Goal: Information Seeking & Learning: Learn about a topic

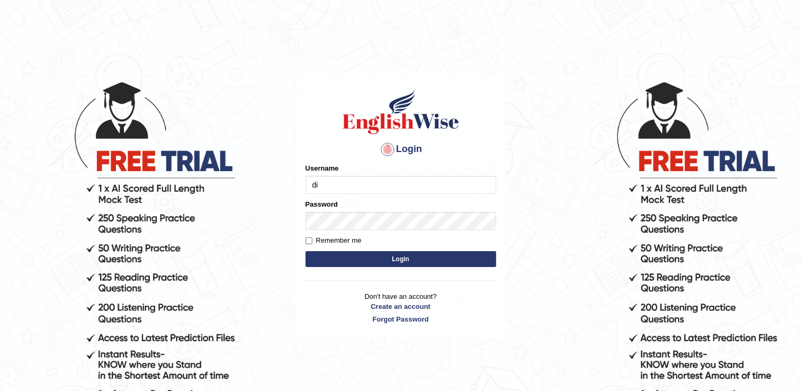
type input "dilgidiva"
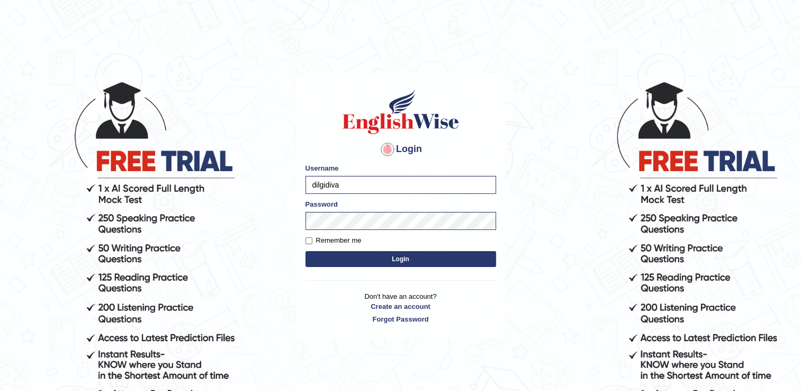
click at [337, 253] on button "Login" at bounding box center [401, 259] width 191 height 16
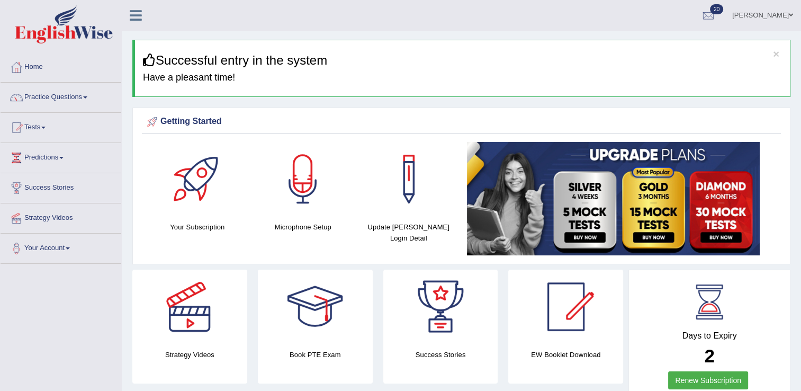
click at [69, 95] on link "Practice Questions" at bounding box center [61, 96] width 121 height 26
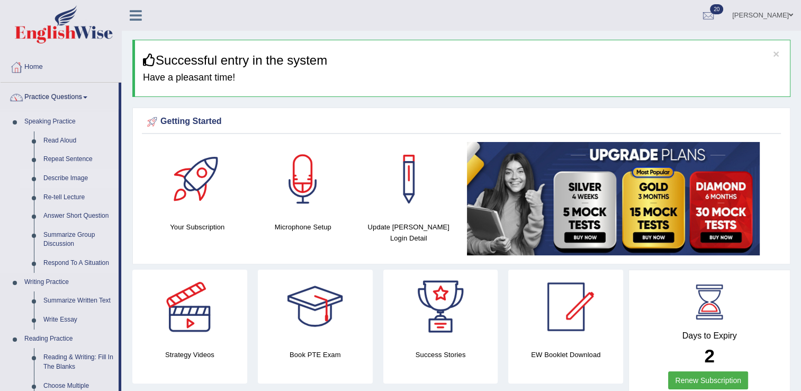
click at [65, 174] on link "Describe Image" at bounding box center [79, 178] width 80 height 19
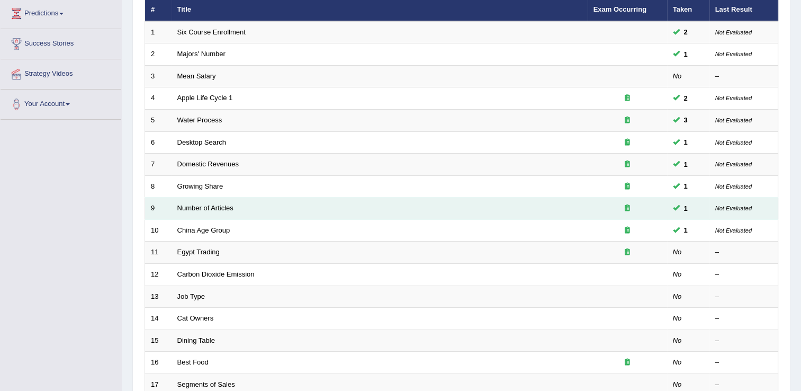
scroll to position [148, 0]
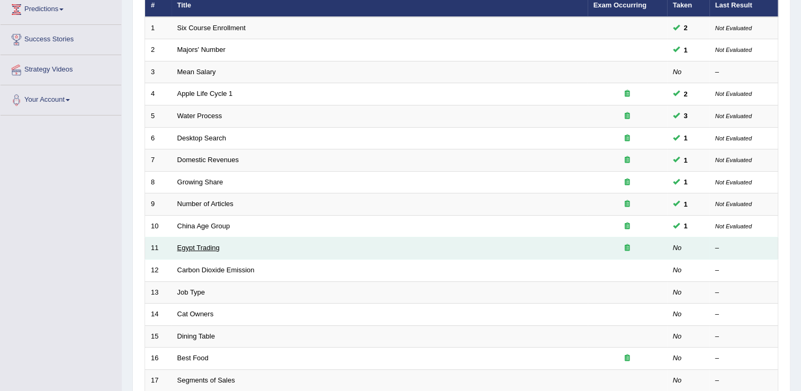
click at [195, 245] on link "Egypt Trading" at bounding box center [198, 248] width 42 height 8
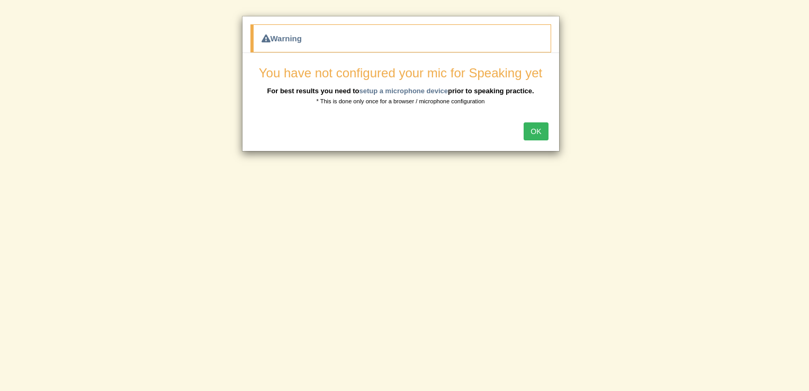
click at [534, 130] on button "OK" at bounding box center [536, 131] width 24 height 18
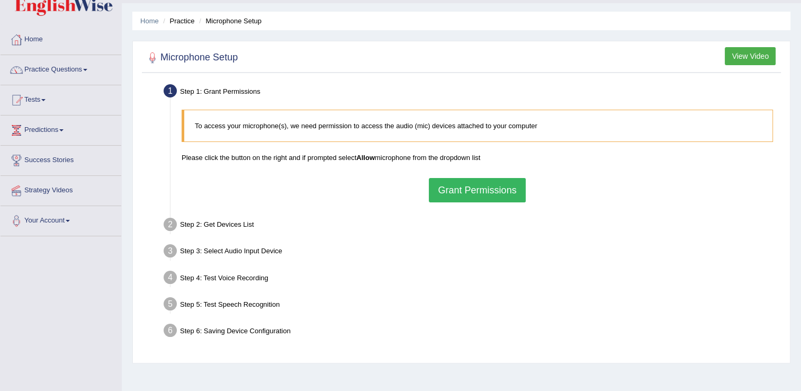
scroll to position [29, 0]
click at [486, 183] on button "Grant Permissions" at bounding box center [477, 189] width 96 height 24
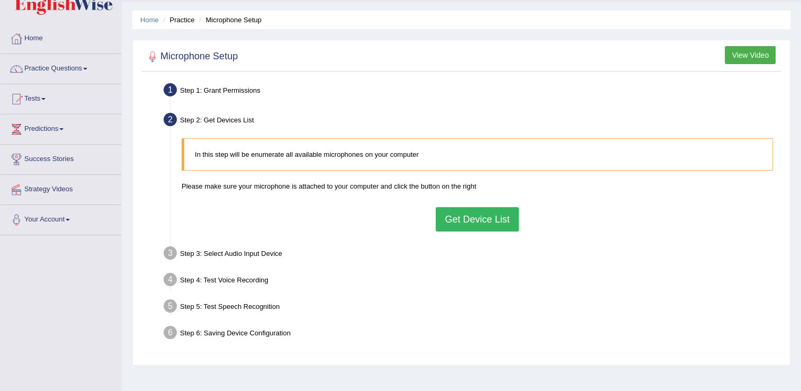
click at [463, 221] on button "Get Device List" at bounding box center [477, 219] width 83 height 24
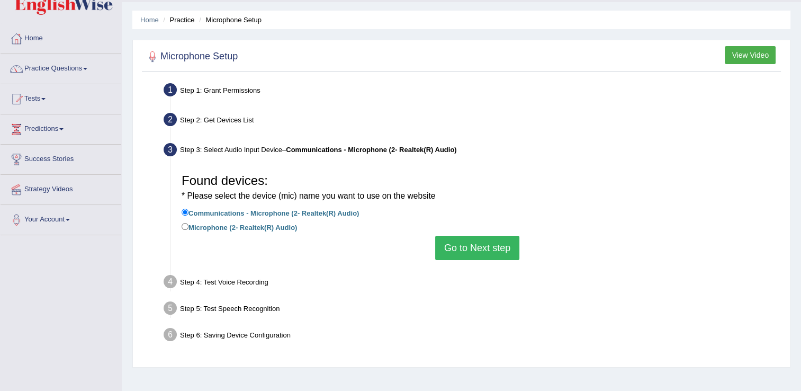
click at [457, 247] on button "Go to Next step" at bounding box center [477, 248] width 84 height 24
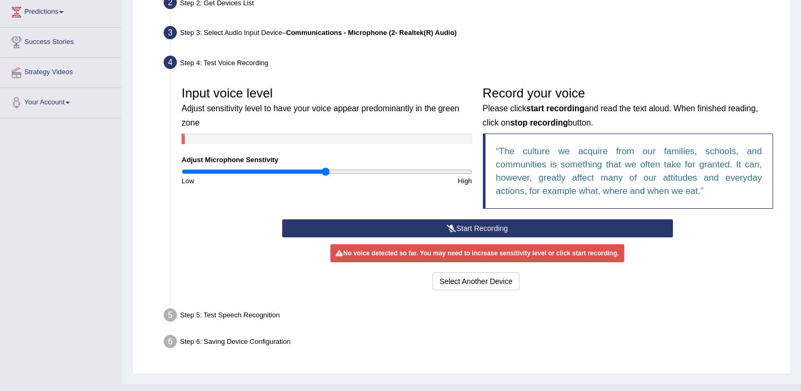
scroll to position [145, 0]
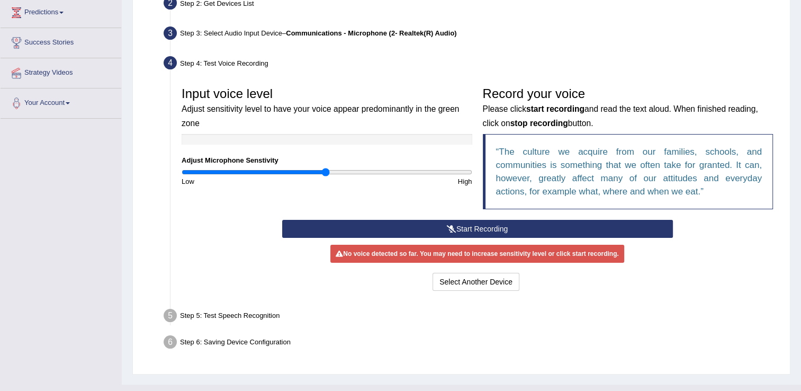
click at [553, 223] on button "Start Recording" at bounding box center [477, 229] width 391 height 18
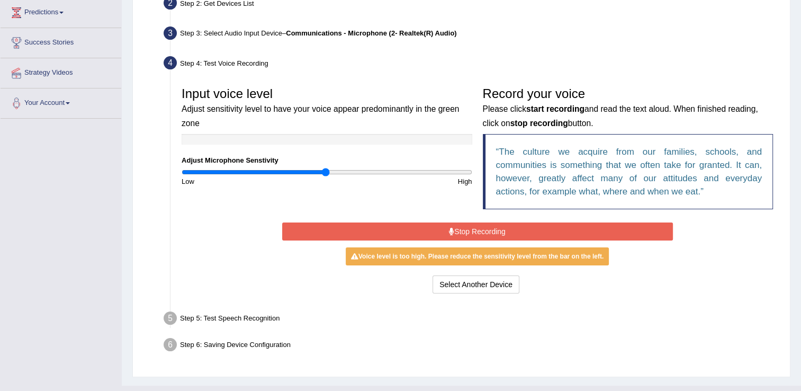
click at [451, 229] on icon at bounding box center [451, 231] width 5 height 7
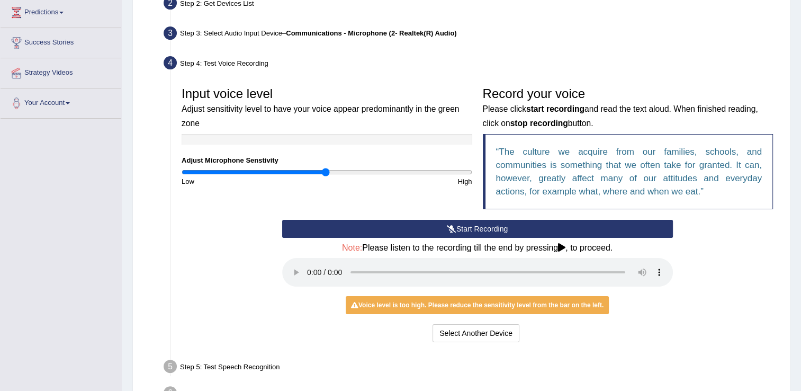
click at [451, 229] on icon at bounding box center [452, 228] width 10 height 7
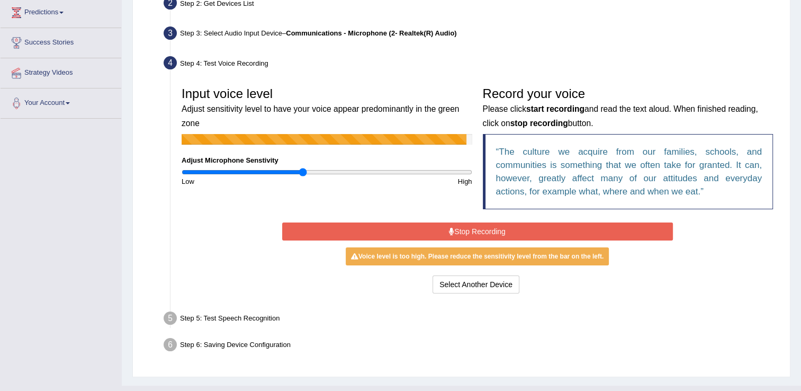
click at [303, 171] on input "range" at bounding box center [327, 172] width 291 height 8
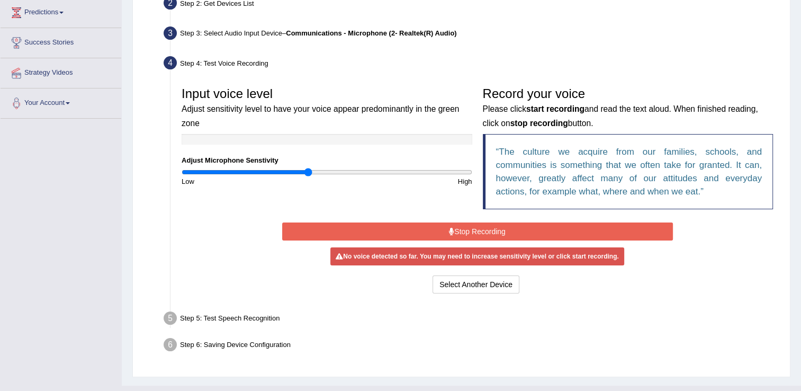
type input "0.88"
click at [308, 170] on input "range" at bounding box center [327, 172] width 291 height 8
click at [454, 228] on button "Stop Recording" at bounding box center [477, 231] width 391 height 18
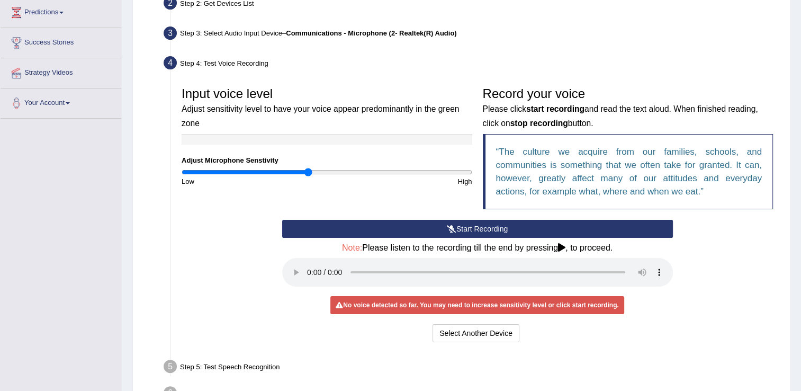
click at [484, 228] on button "Start Recording" at bounding box center [477, 229] width 391 height 18
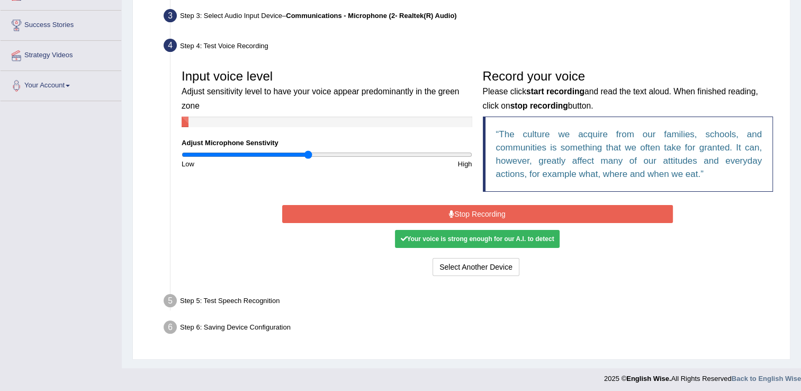
scroll to position [163, 0]
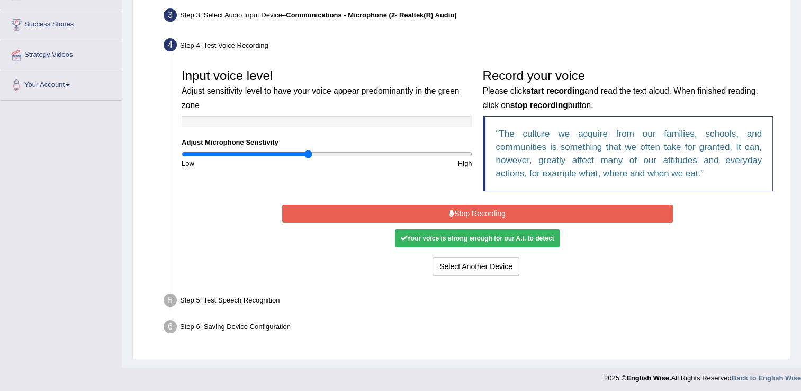
click at [474, 207] on button "Stop Recording" at bounding box center [477, 213] width 391 height 18
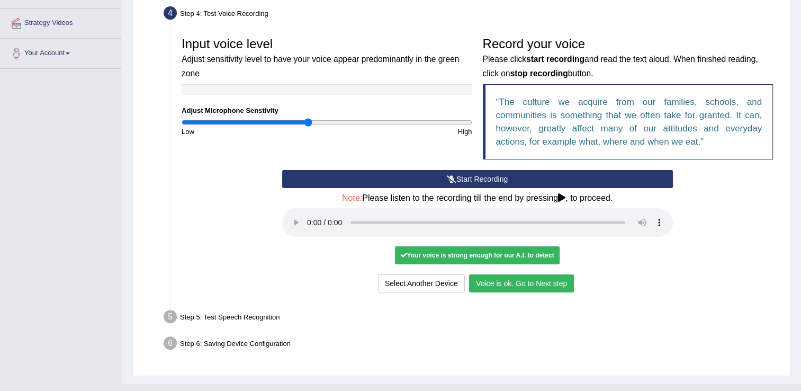
scroll to position [197, 0]
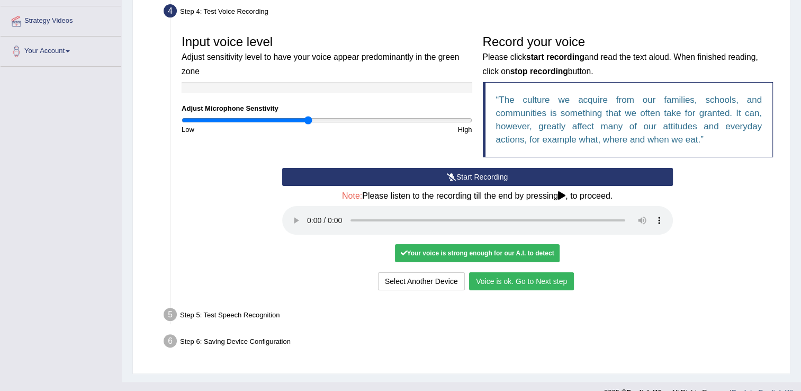
click at [482, 275] on button "Voice is ok. Go to Next step" at bounding box center [521, 281] width 105 height 18
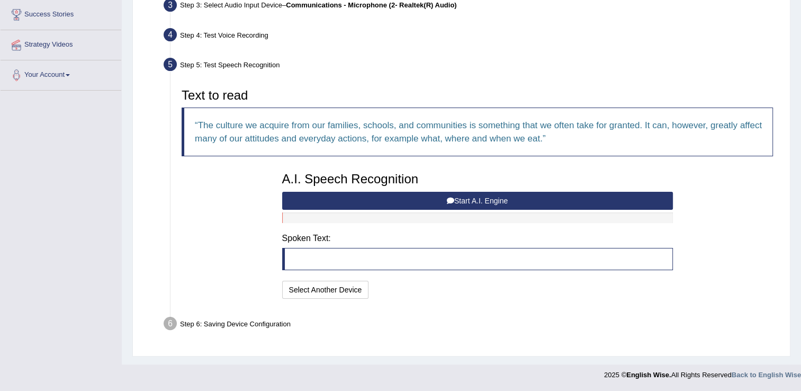
scroll to position [172, 0]
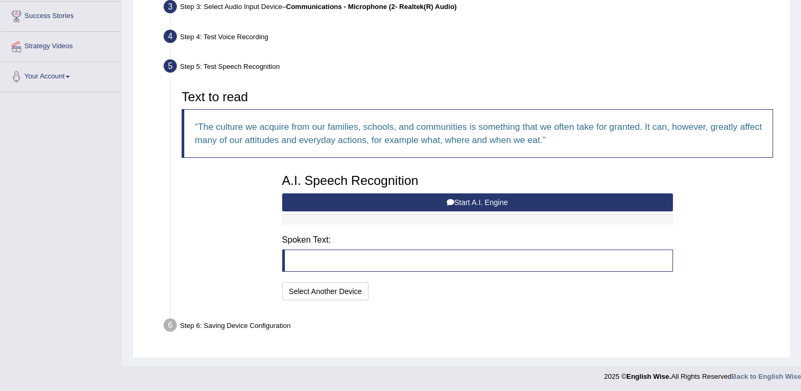
click at [551, 91] on h3 "Text to read" at bounding box center [477, 97] width 591 height 14
click at [508, 196] on button "Start A.I. Engine" at bounding box center [477, 202] width 391 height 18
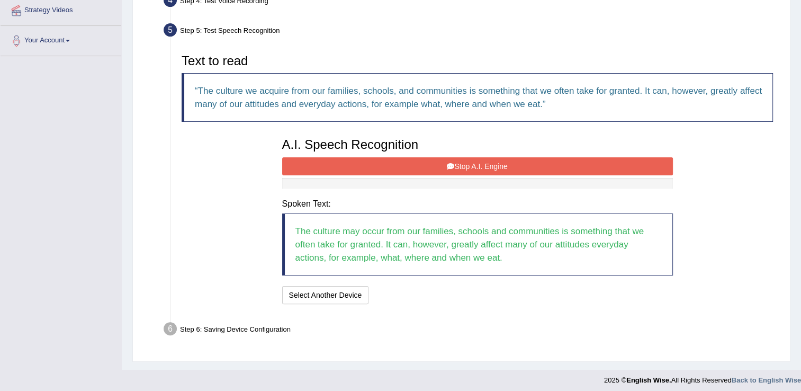
scroll to position [211, 0]
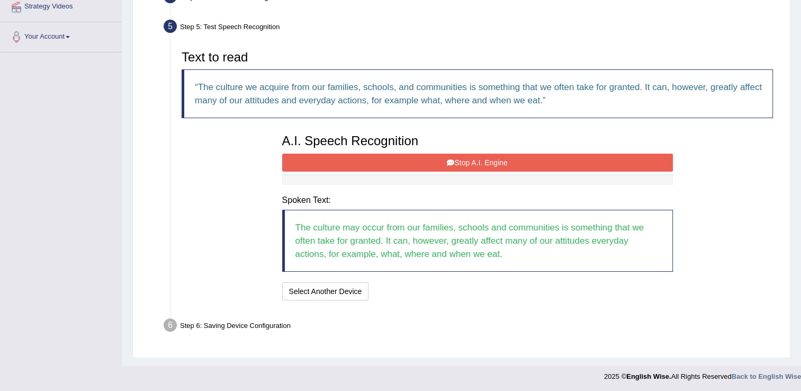
click at [473, 158] on button "Stop A.I. Engine" at bounding box center [477, 163] width 391 height 18
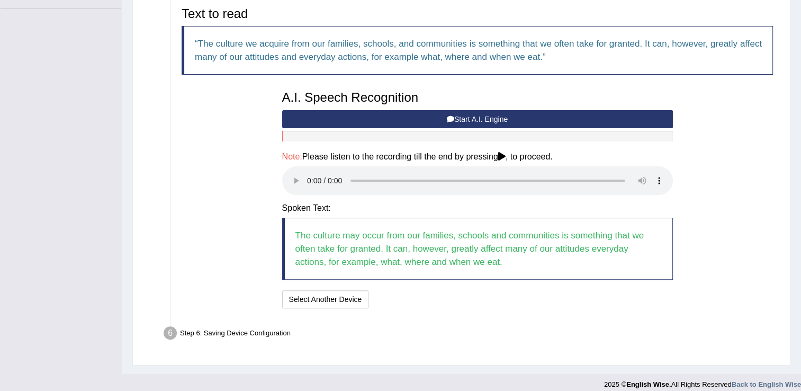
scroll to position [263, 0]
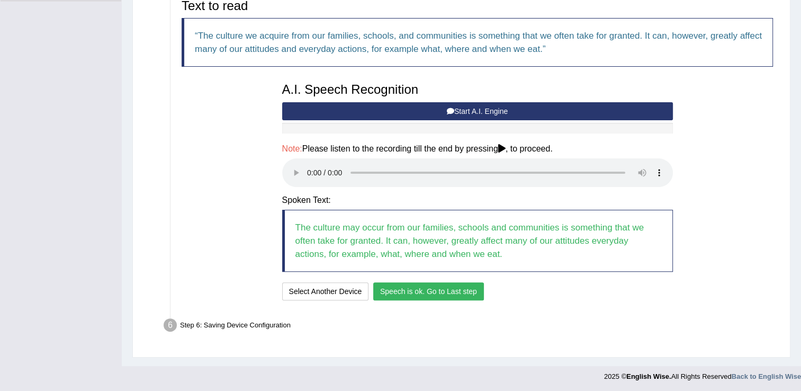
click at [443, 290] on button "Speech is ok. Go to Last step" at bounding box center [428, 291] width 111 height 18
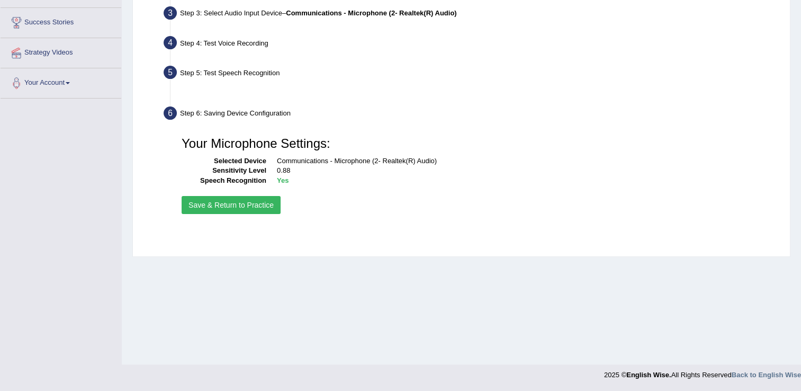
scroll to position [165, 0]
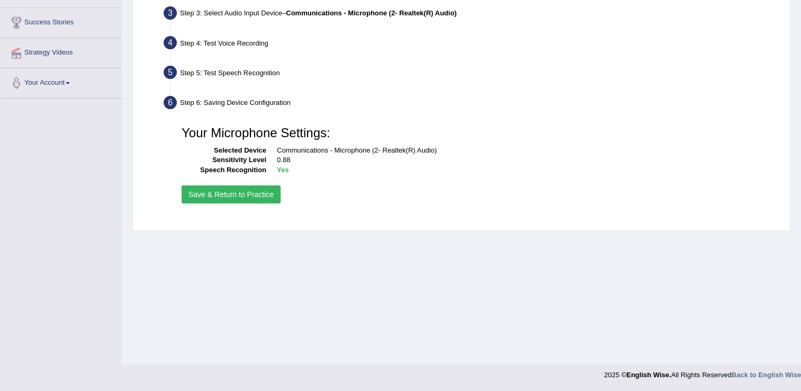
click at [240, 194] on button "Save & Return to Practice" at bounding box center [231, 194] width 99 height 18
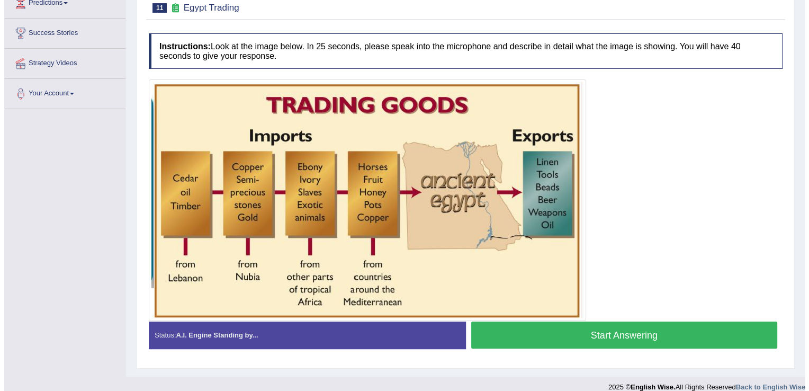
scroll to position [165, 0]
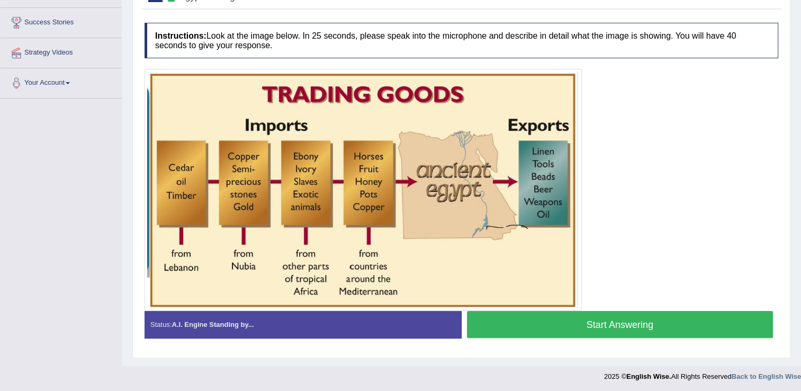
click at [481, 377] on div at bounding box center [400, 373] width 801 height 15
click at [636, 325] on button "Start Answering" at bounding box center [620, 324] width 307 height 27
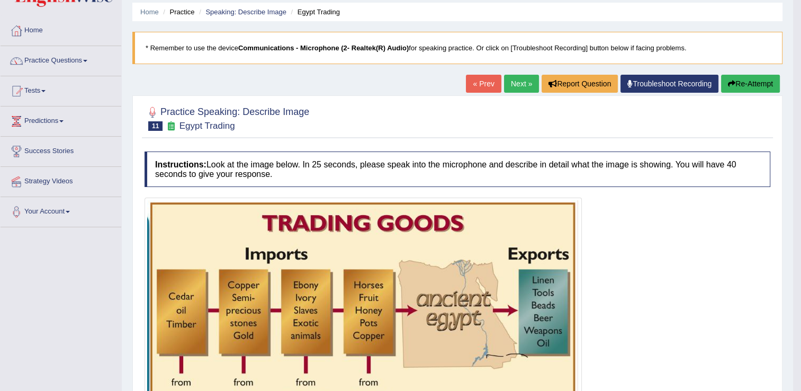
scroll to position [36, 0]
click at [754, 86] on button "Re-Attempt" at bounding box center [750, 84] width 59 height 18
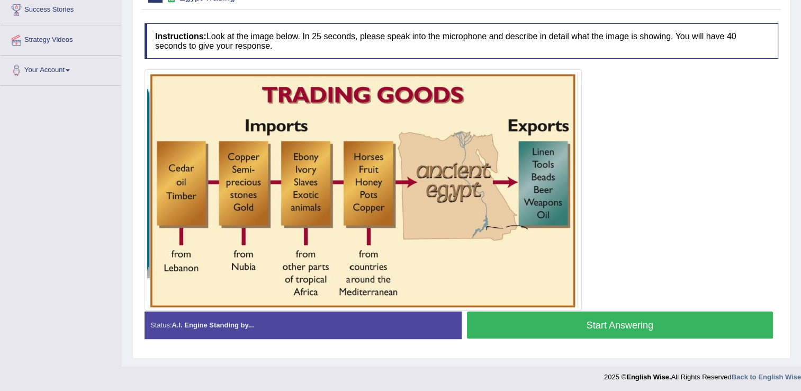
click at [629, 320] on button "Start Answering" at bounding box center [620, 324] width 307 height 27
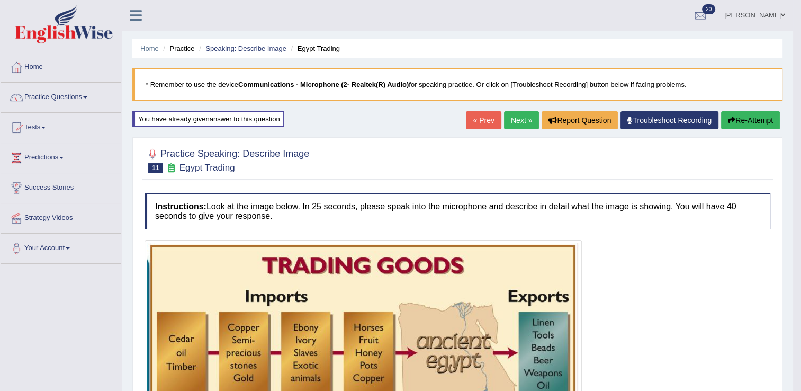
scroll to position [54, 0]
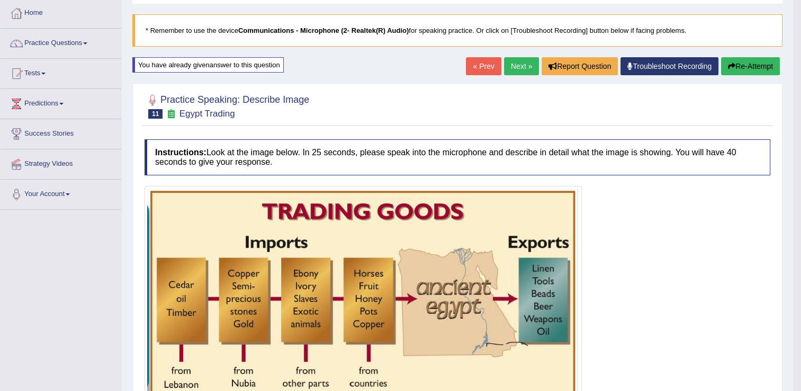
click at [748, 69] on button "Re-Attempt" at bounding box center [750, 66] width 59 height 18
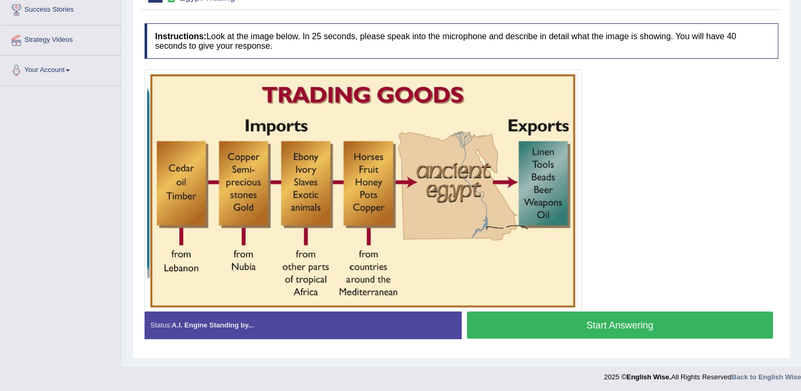
click at [620, 317] on button "Start Answering" at bounding box center [620, 324] width 307 height 27
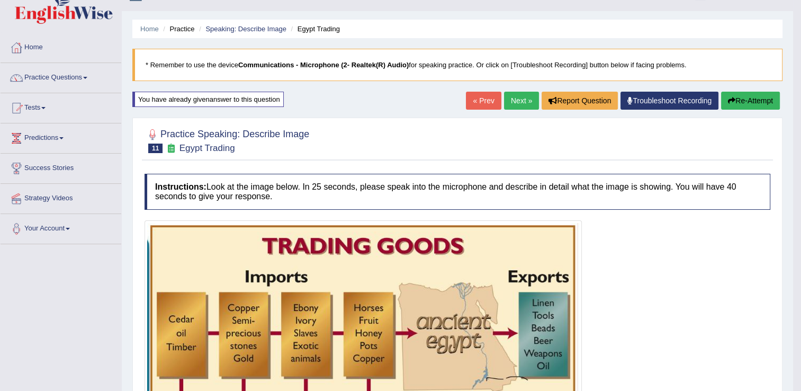
scroll to position [17, 0]
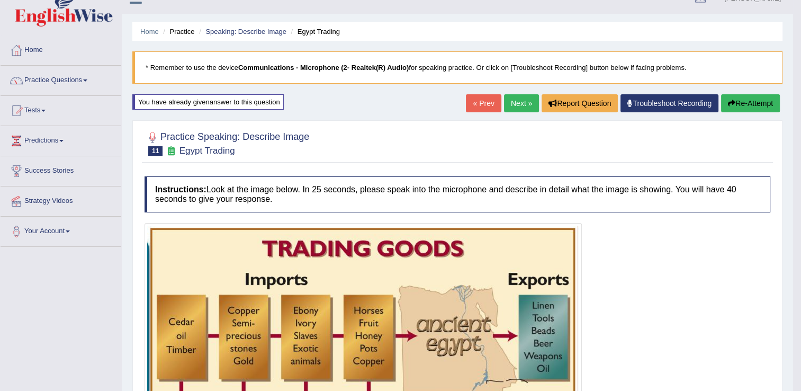
click at [521, 101] on link "Next »" at bounding box center [521, 103] width 35 height 18
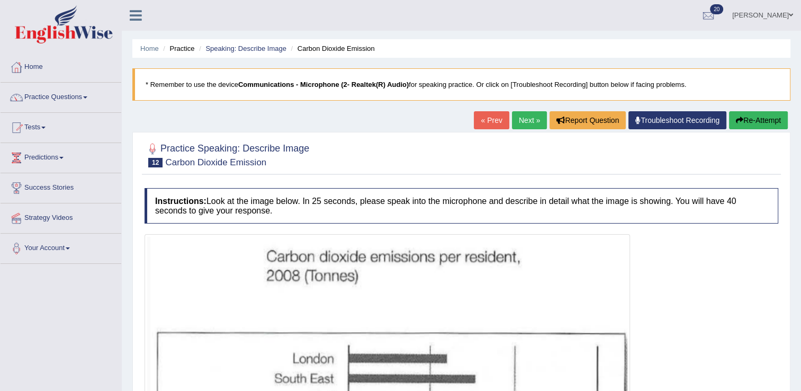
click at [526, 122] on link "Next »" at bounding box center [529, 120] width 35 height 18
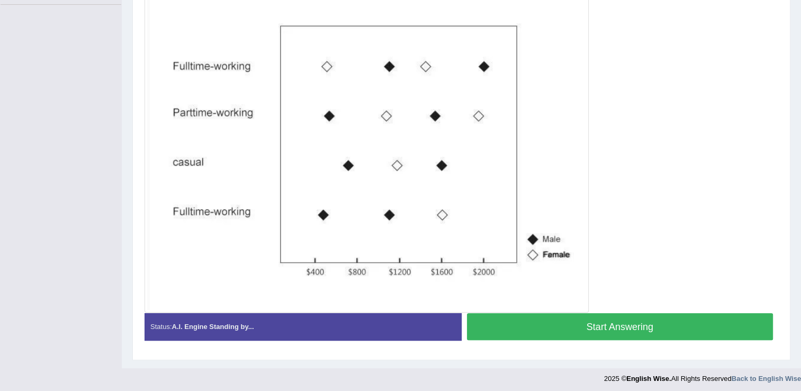
scroll to position [261, 0]
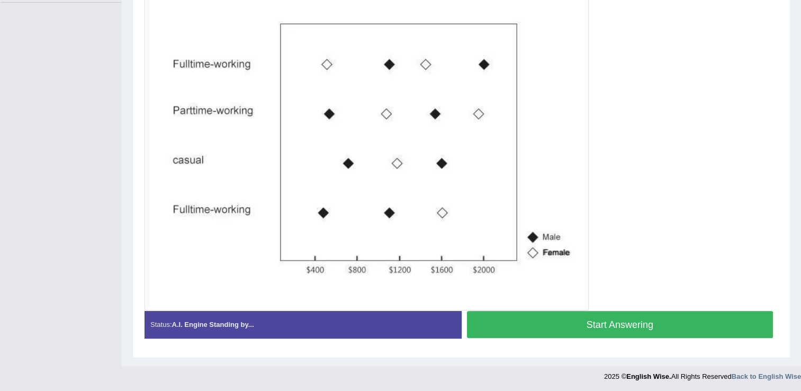
click at [591, 325] on button "Start Answering" at bounding box center [620, 324] width 307 height 27
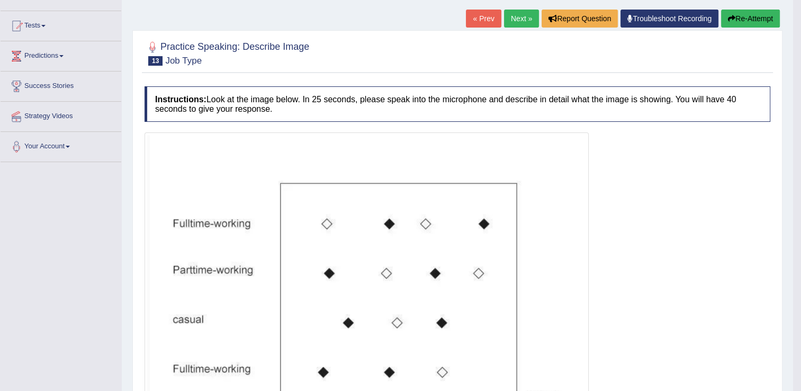
scroll to position [0, 0]
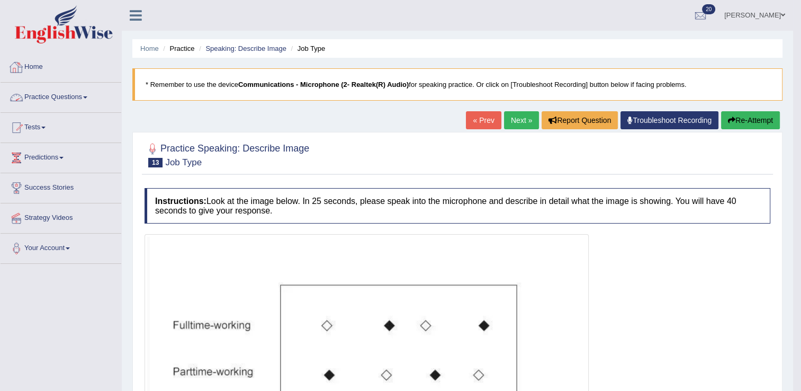
click at [68, 96] on link "Practice Questions" at bounding box center [61, 96] width 121 height 26
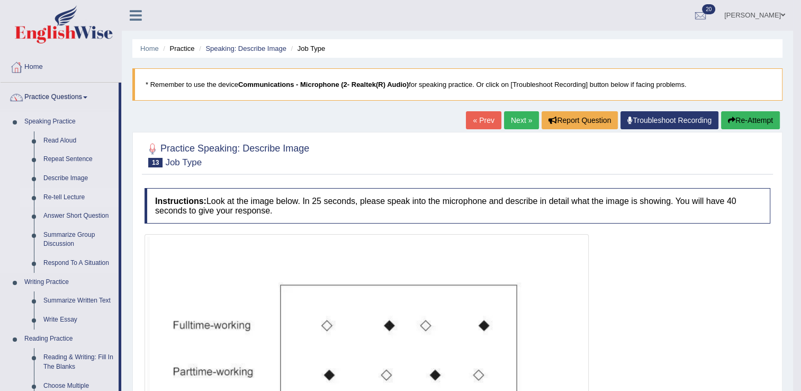
click at [74, 193] on link "Re-tell Lecture" at bounding box center [79, 197] width 80 height 19
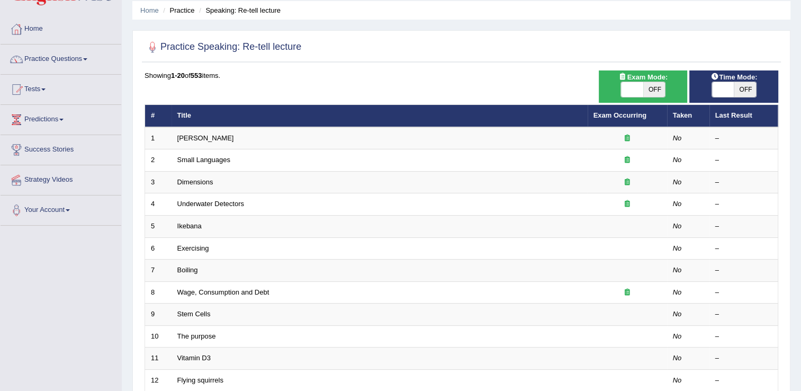
scroll to position [48, 0]
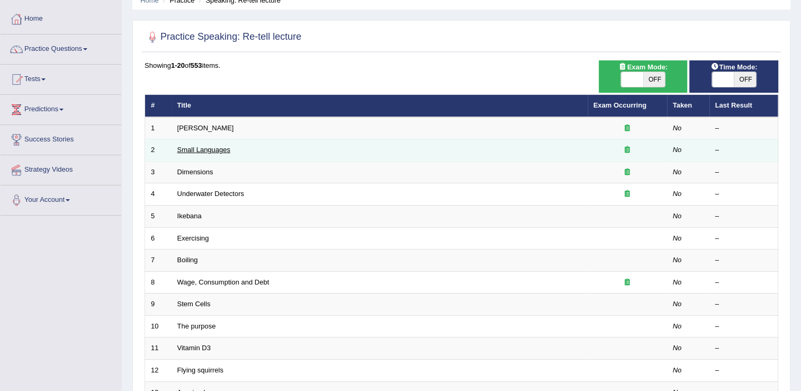
click at [209, 149] on link "Small Languages" at bounding box center [203, 150] width 53 height 8
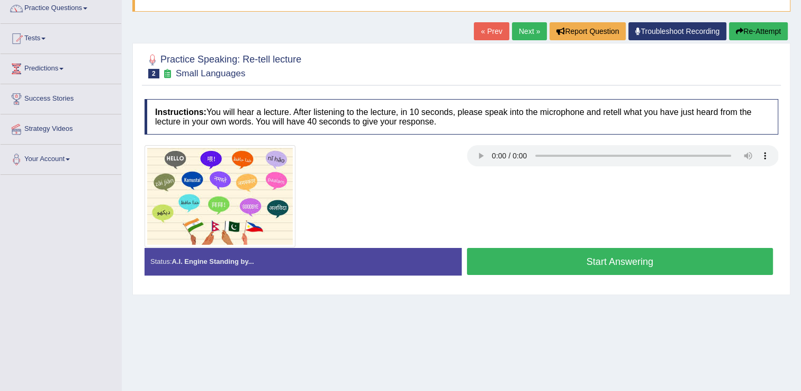
scroll to position [114, 0]
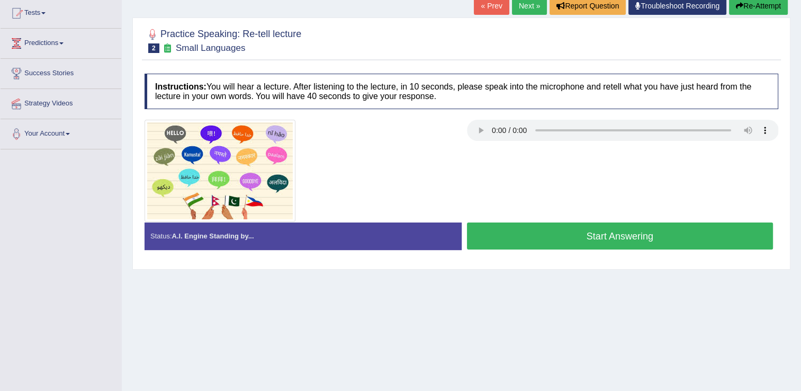
click at [616, 232] on button "Start Answering" at bounding box center [620, 235] width 307 height 27
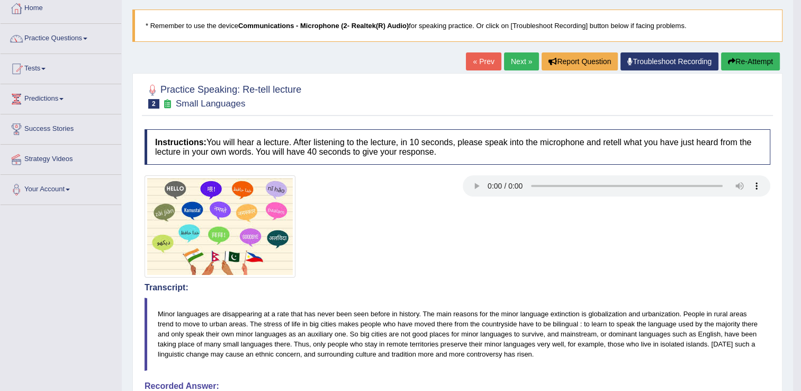
scroll to position [59, 0]
click at [526, 57] on link "Next »" at bounding box center [521, 61] width 35 height 18
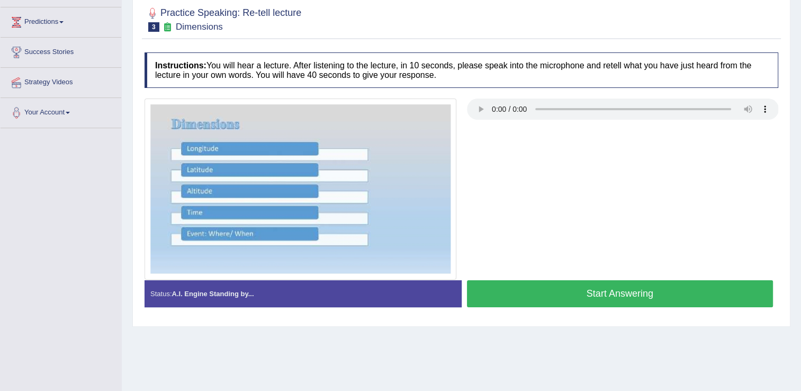
scroll to position [165, 0]
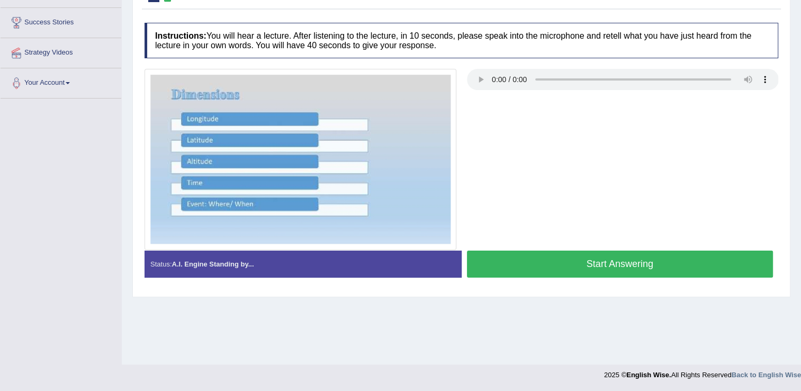
click at [589, 268] on button "Start Answering" at bounding box center [620, 263] width 307 height 27
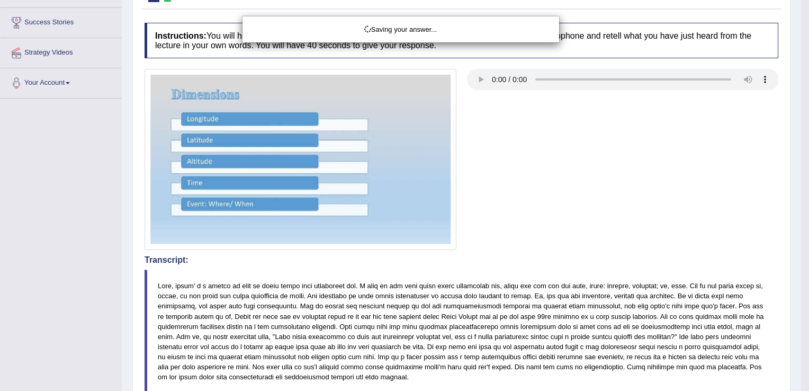
click at [571, 249] on div "Saving your answer..." at bounding box center [404, 195] width 809 height 391
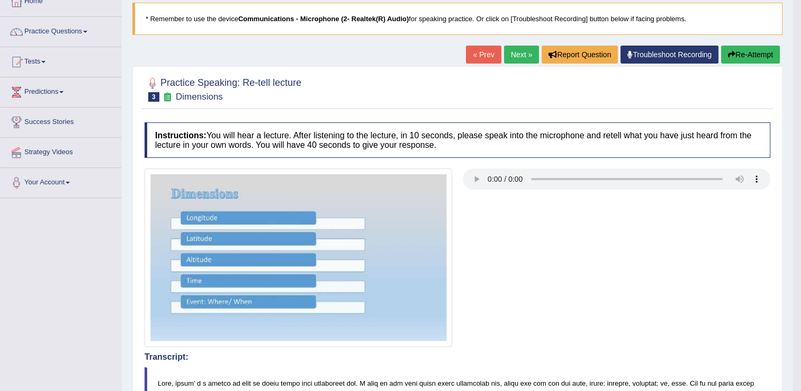
scroll to position [59, 0]
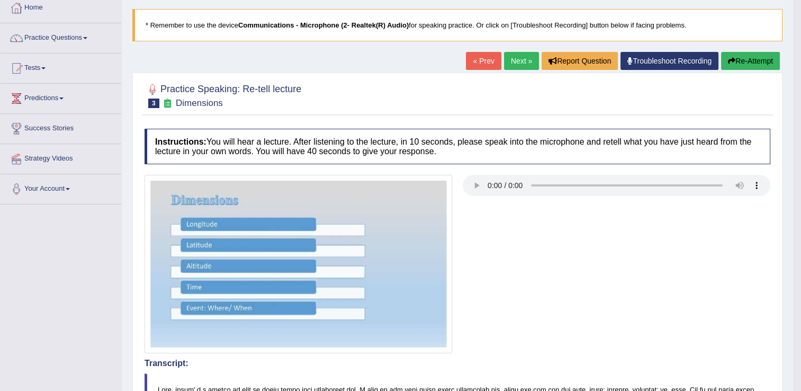
click at [761, 59] on button "Re-Attempt" at bounding box center [750, 61] width 59 height 18
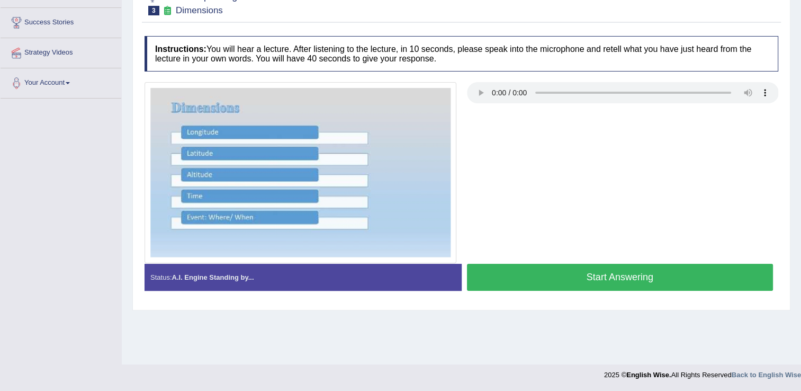
scroll to position [165, 0]
click at [595, 279] on button "Start Answering" at bounding box center [620, 277] width 307 height 27
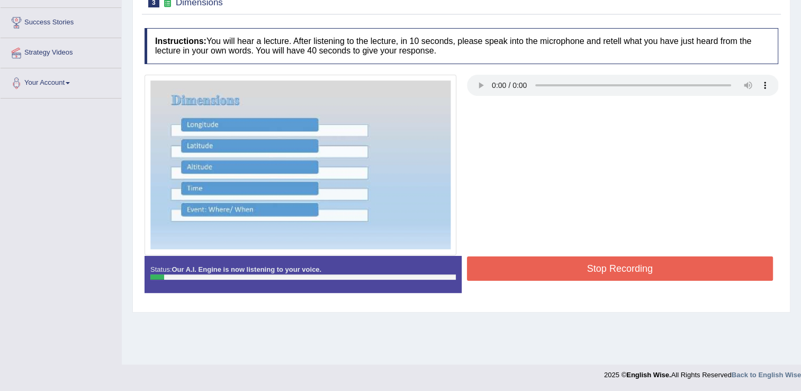
click at [595, 279] on button "Stop Recording" at bounding box center [620, 268] width 307 height 24
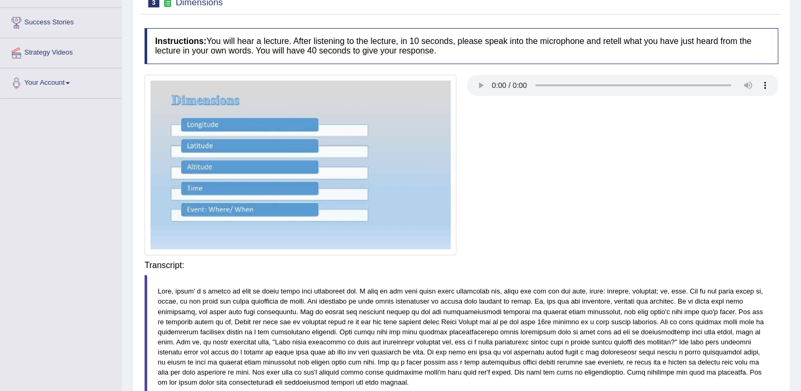
scroll to position [54, 0]
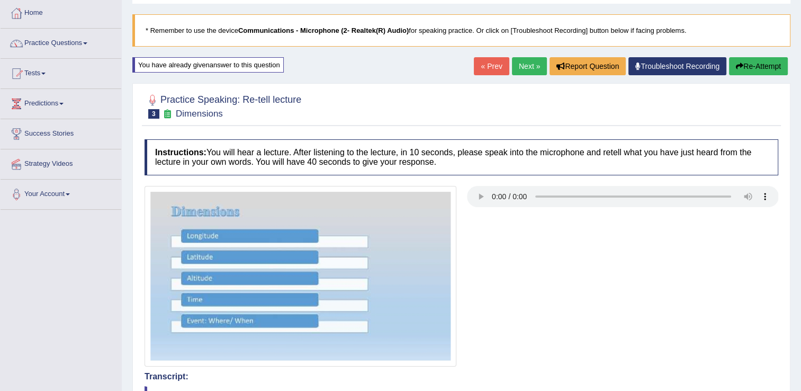
click at [751, 67] on button "Re-Attempt" at bounding box center [758, 66] width 59 height 18
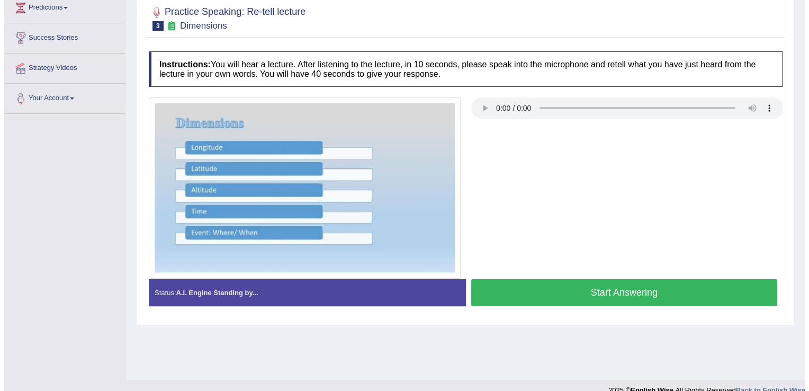
scroll to position [165, 0]
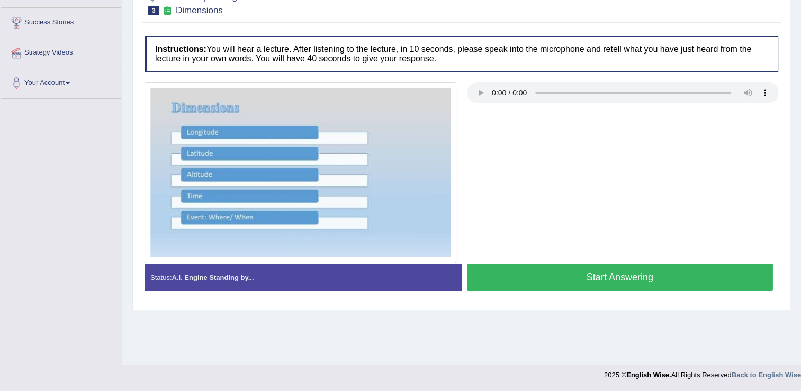
click at [555, 270] on button "Start Answering" at bounding box center [620, 277] width 307 height 27
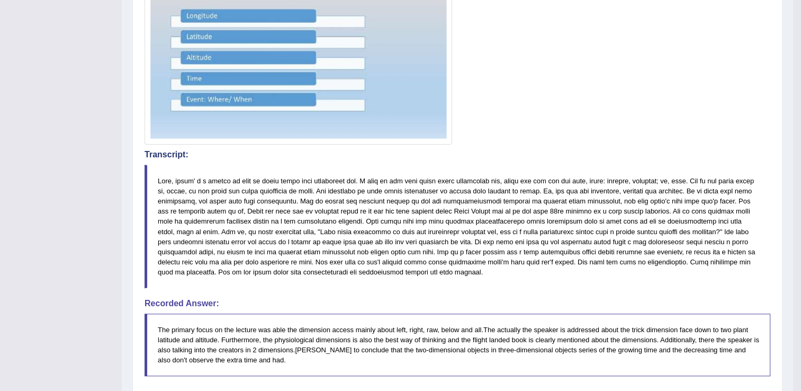
scroll to position [0, 0]
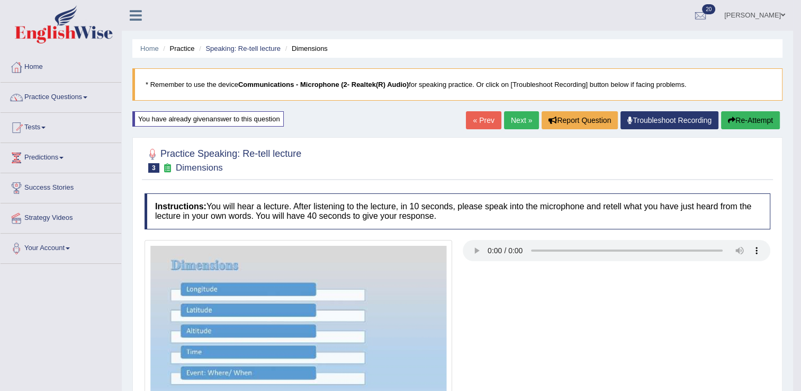
click at [749, 119] on button "Re-Attempt" at bounding box center [750, 120] width 59 height 18
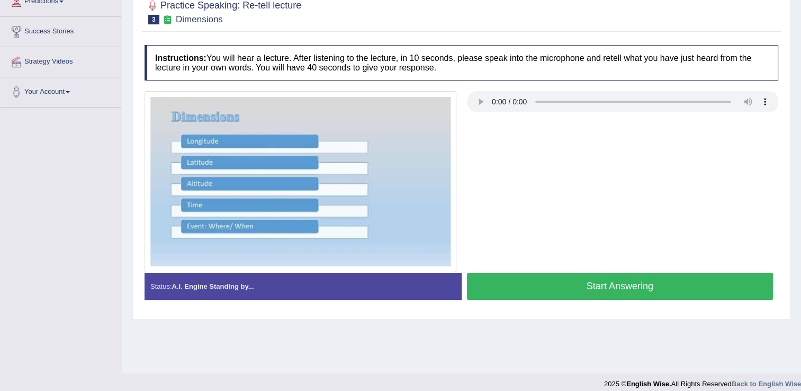
click at [591, 290] on button "Start Answering" at bounding box center [620, 286] width 307 height 27
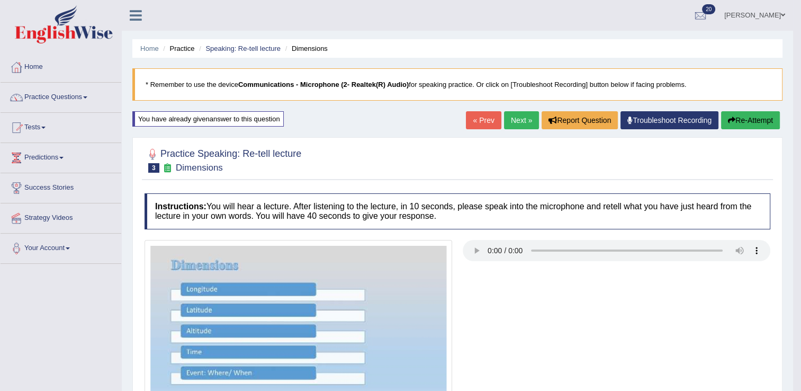
click at [513, 127] on link "Next »" at bounding box center [521, 120] width 35 height 18
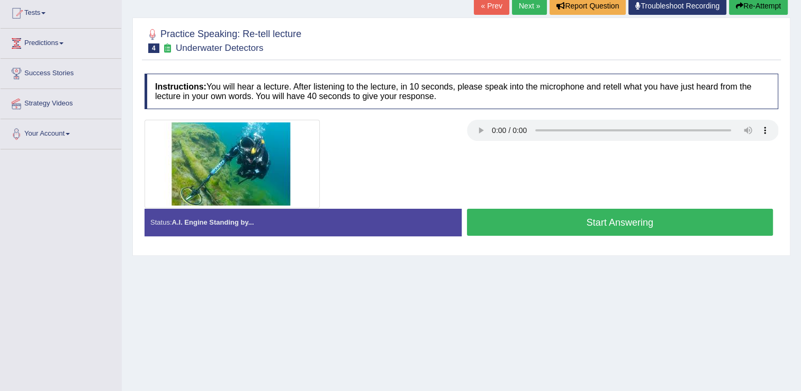
scroll to position [114, 0]
click at [558, 218] on button "Start Answering" at bounding box center [620, 222] width 307 height 27
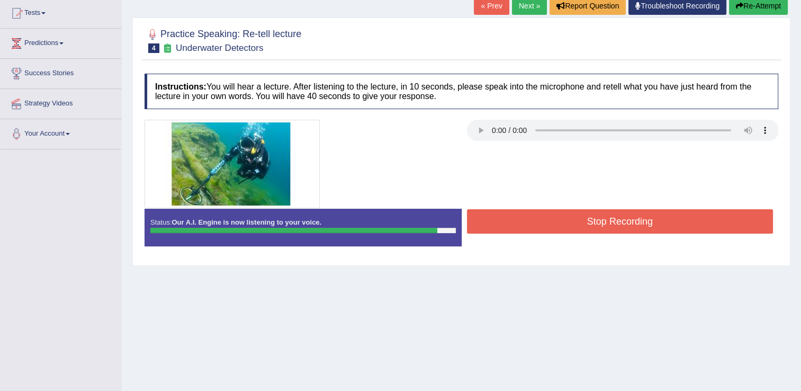
click at [558, 218] on button "Stop Recording" at bounding box center [620, 221] width 307 height 24
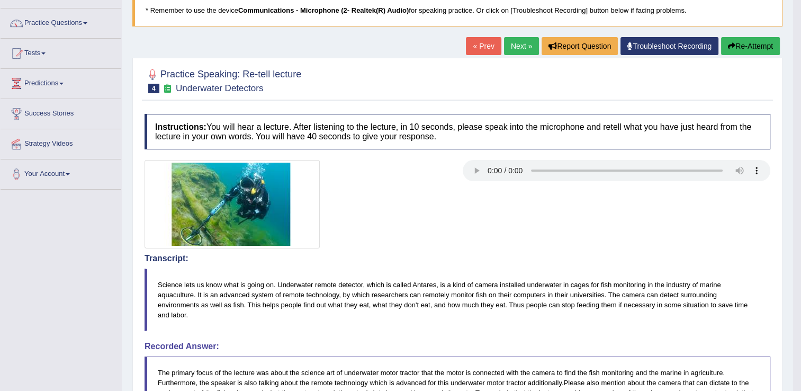
scroll to position [0, 0]
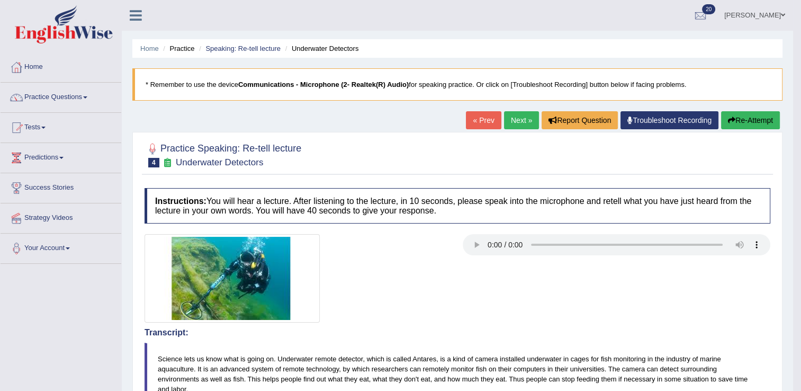
click at [516, 125] on link "Next »" at bounding box center [521, 120] width 35 height 18
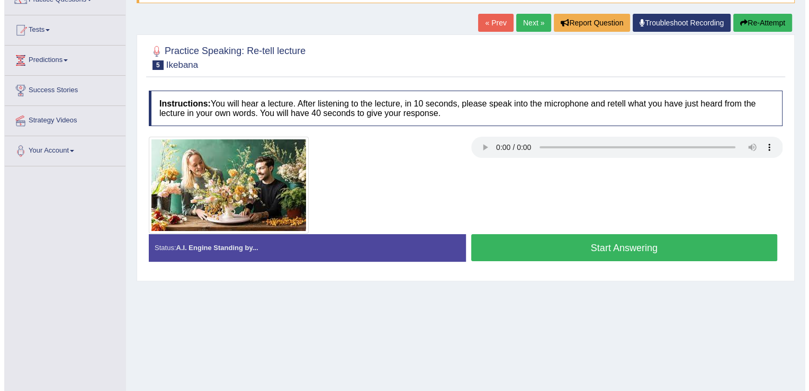
scroll to position [107, 0]
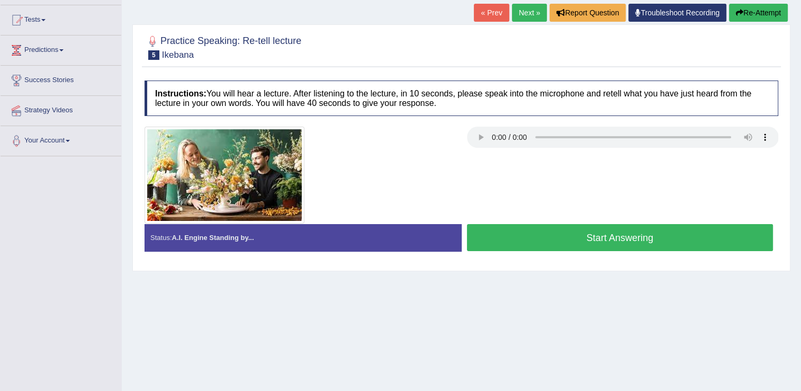
click at [577, 240] on button "Start Answering" at bounding box center [620, 237] width 307 height 27
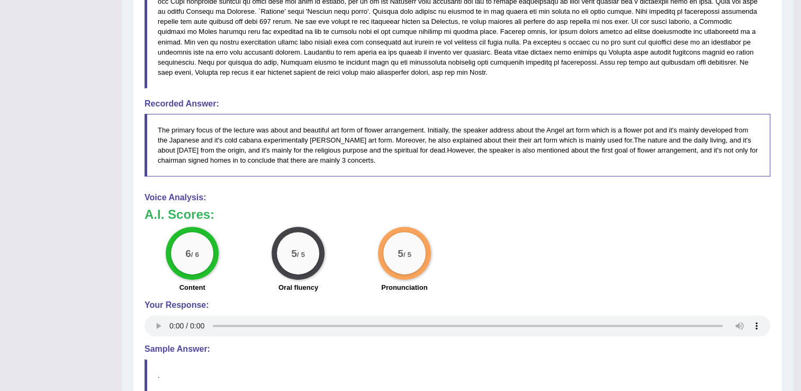
scroll to position [477, 0]
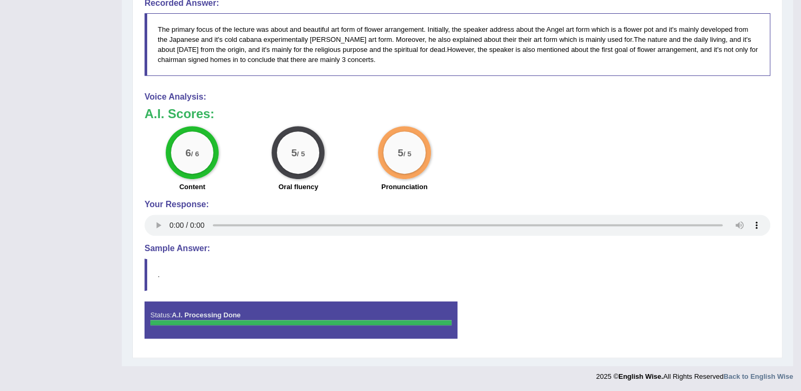
click at [559, 152] on div "6 / 6 Content 5 / 5 Oral fluency 5 / 5 Pronunciation" at bounding box center [457, 160] width 636 height 68
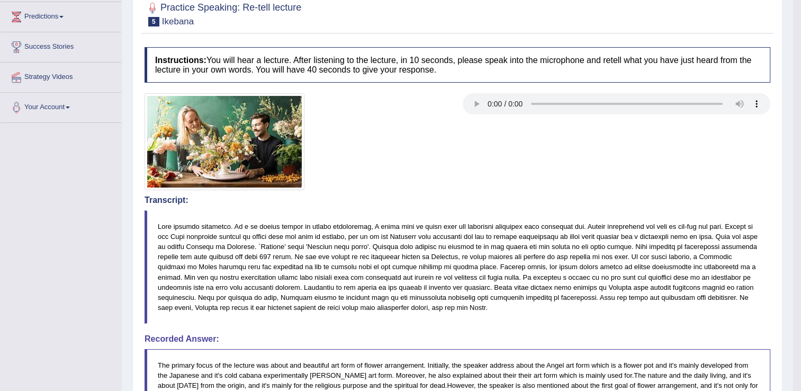
scroll to position [0, 0]
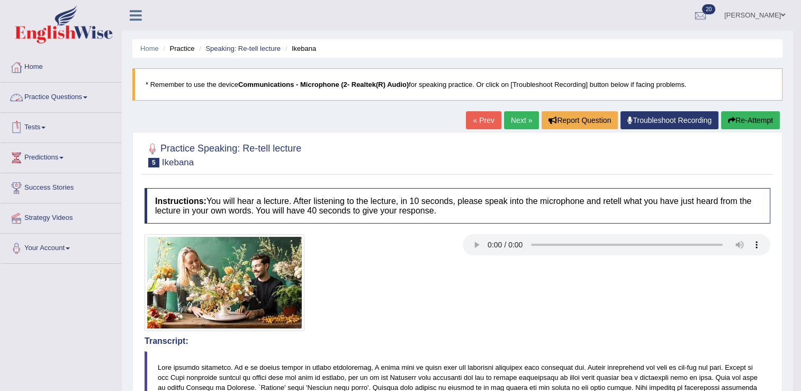
click at [56, 101] on link "Practice Questions" at bounding box center [61, 96] width 121 height 26
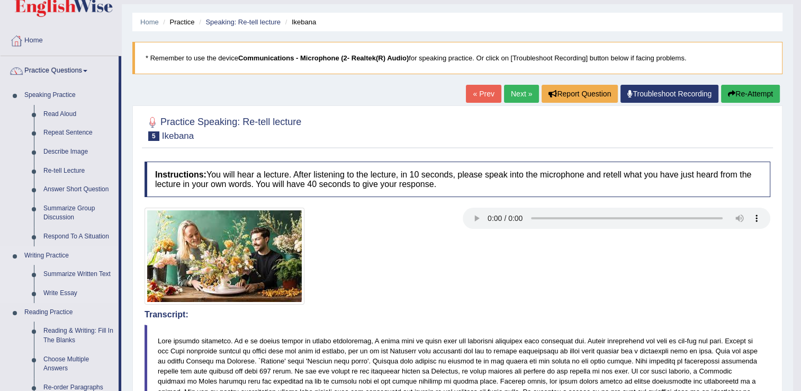
scroll to position [42, 0]
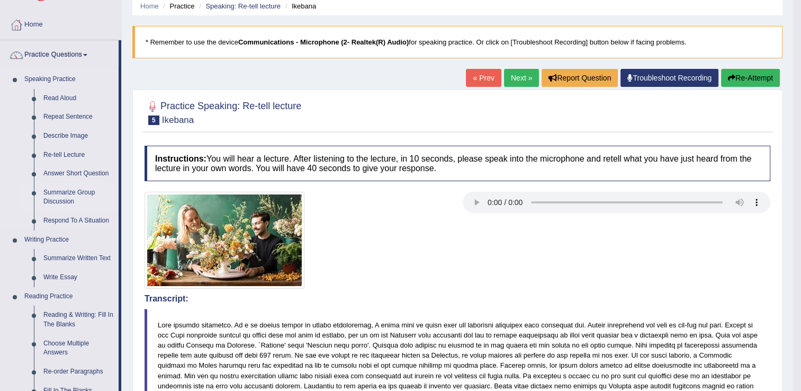
click at [64, 194] on link "Summarize Group Discussion" at bounding box center [79, 197] width 80 height 28
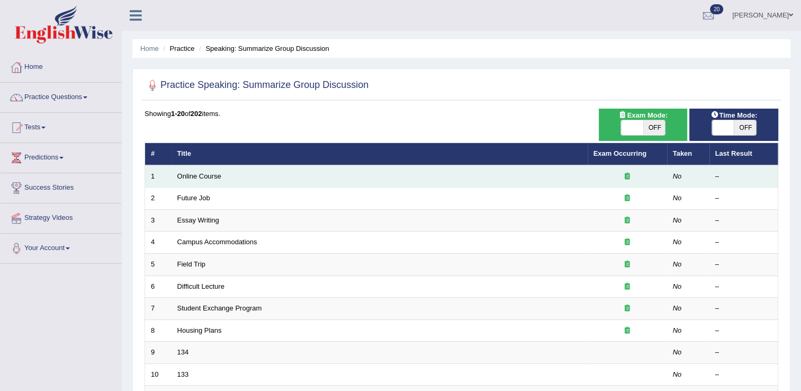
click at [196, 180] on td "Online Course" at bounding box center [380, 176] width 416 height 22
click at [203, 177] on link "Online Course" at bounding box center [199, 176] width 44 height 8
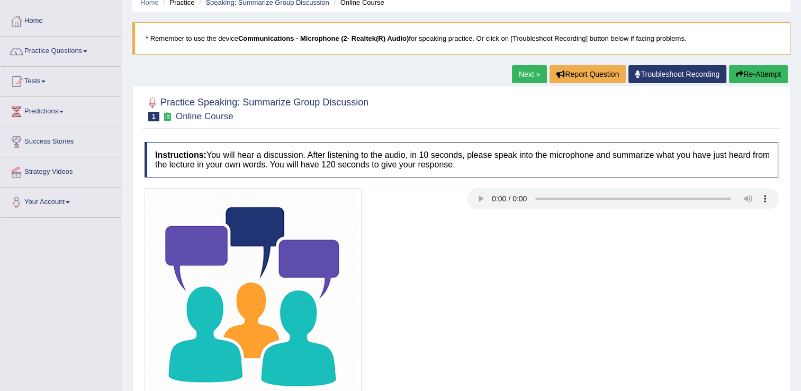
click at [461, 93] on div at bounding box center [462, 108] width 634 height 32
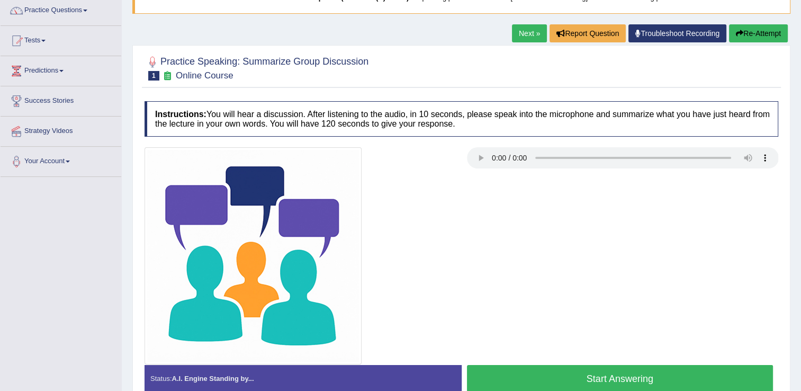
scroll to position [88, 0]
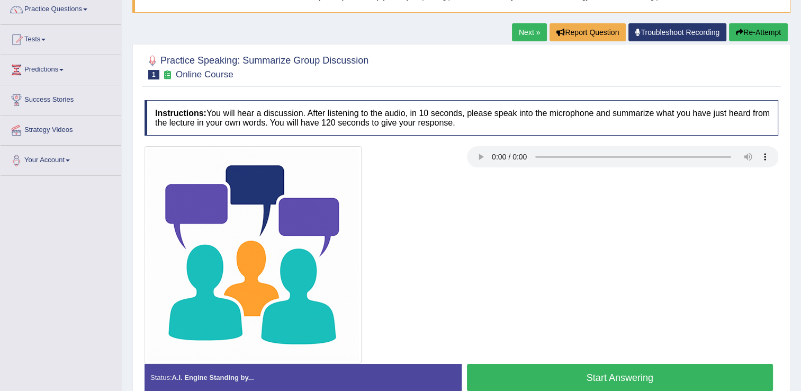
click at [526, 32] on link "Next »" at bounding box center [529, 32] width 35 height 18
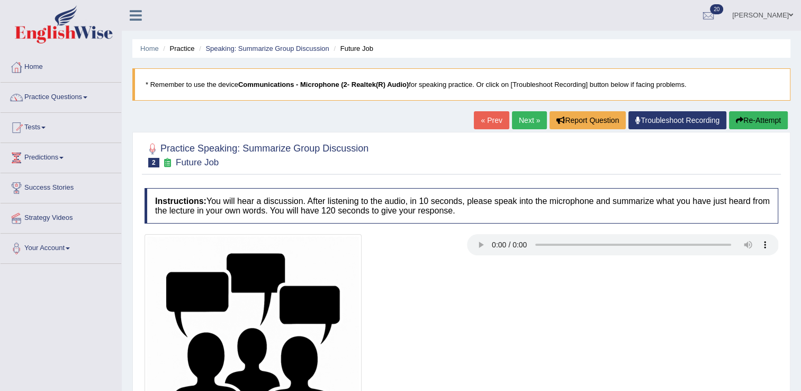
click at [490, 128] on link "« Prev" at bounding box center [491, 120] width 35 height 18
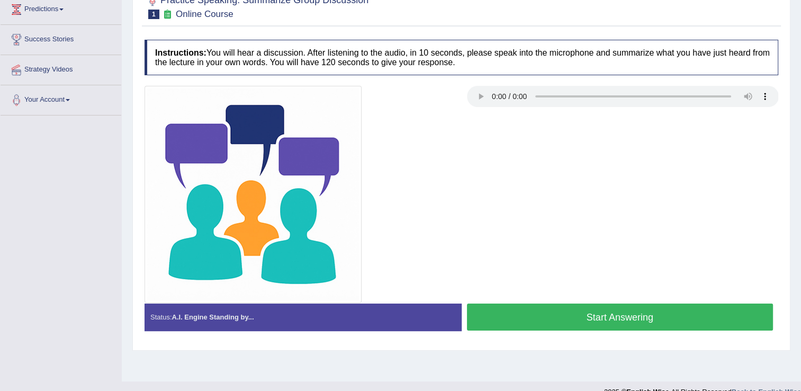
scroll to position [148, 0]
click at [652, 317] on button "Start Answering" at bounding box center [620, 316] width 307 height 27
